Goal: Contribute content

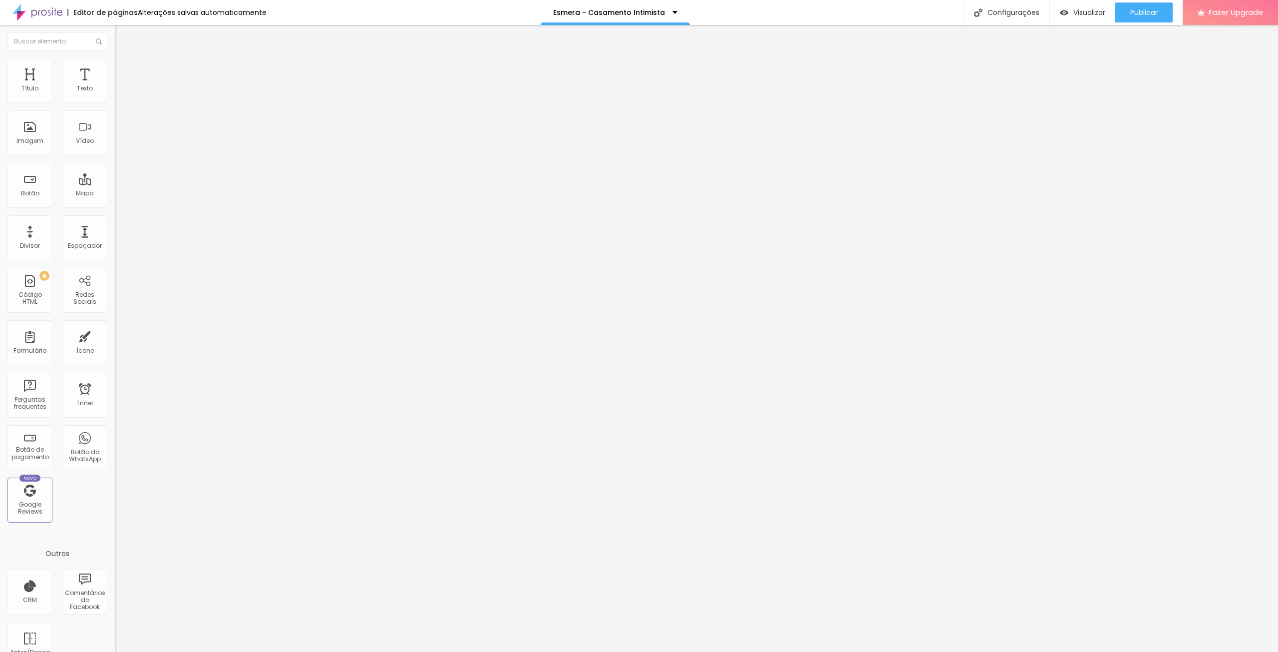
click at [115, 86] on span "Trocar imagem" at bounding box center [142, 81] width 54 height 8
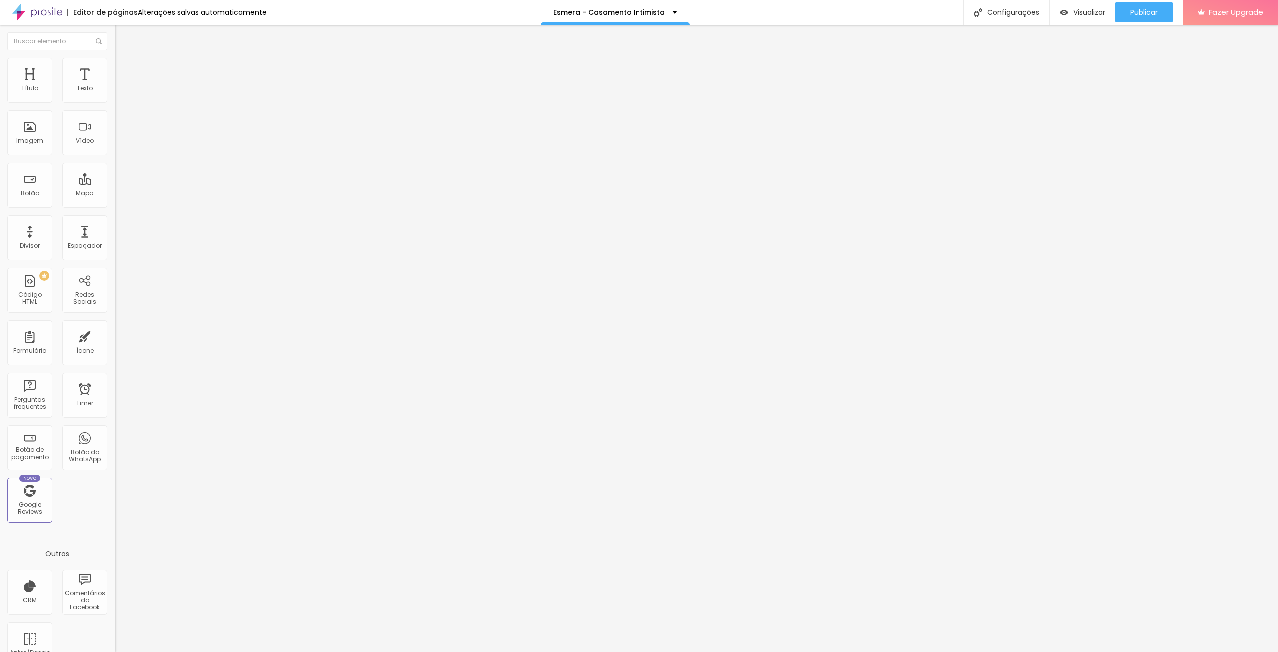
click at [115, 86] on span "Trocar imagem" at bounding box center [142, 81] width 54 height 8
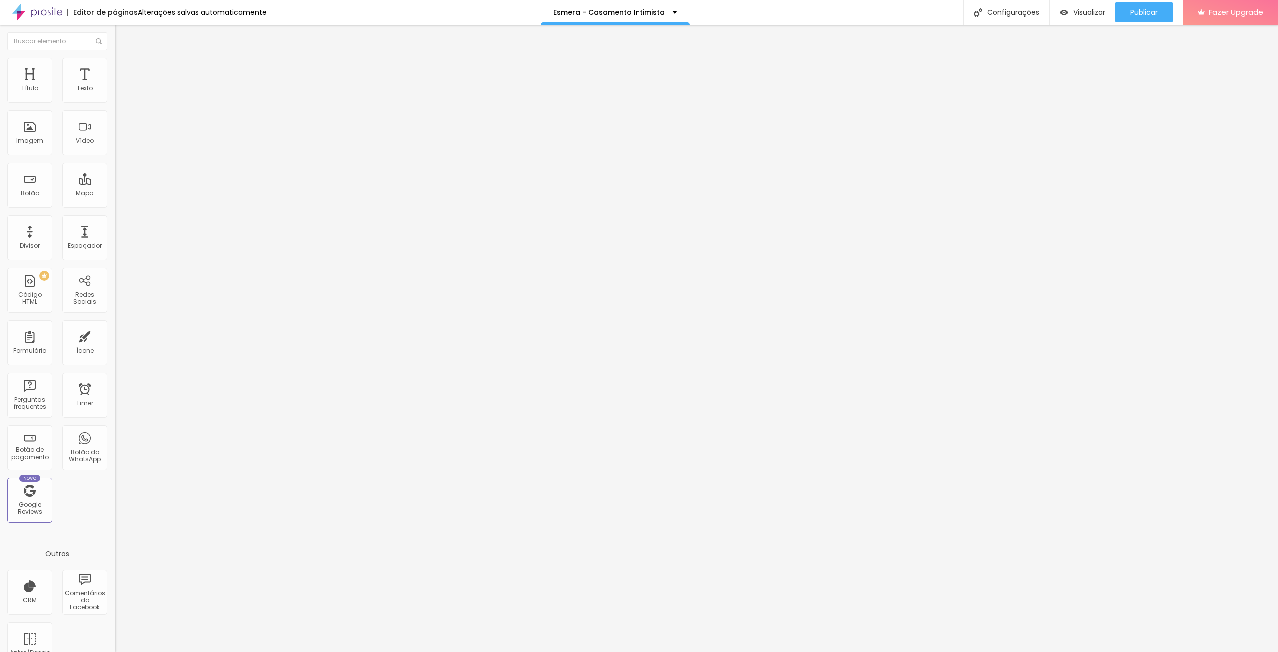
click at [1157, 5] on div "Publicar" at bounding box center [1143, 12] width 27 height 20
